Goal: Information Seeking & Learning: Understand process/instructions

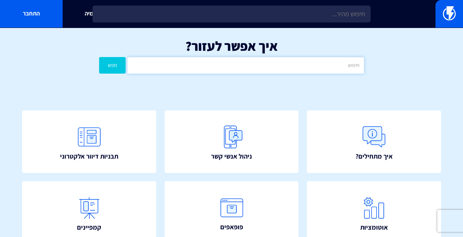
click at [239, 67] on input "text" at bounding box center [245, 65] width 236 height 17
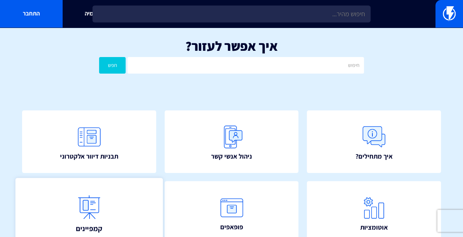
click at [99, 202] on img at bounding box center [89, 207] width 32 height 32
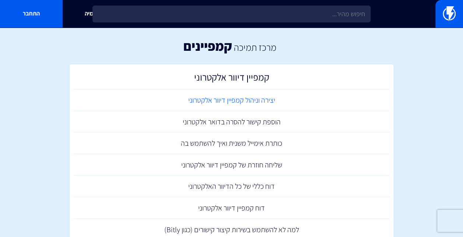
click at [250, 103] on link "יצירה וניהול קמפיין דיוור אלקטרוני" at bounding box center [231, 100] width 316 height 22
